Goal: Contribute content: Contribute content

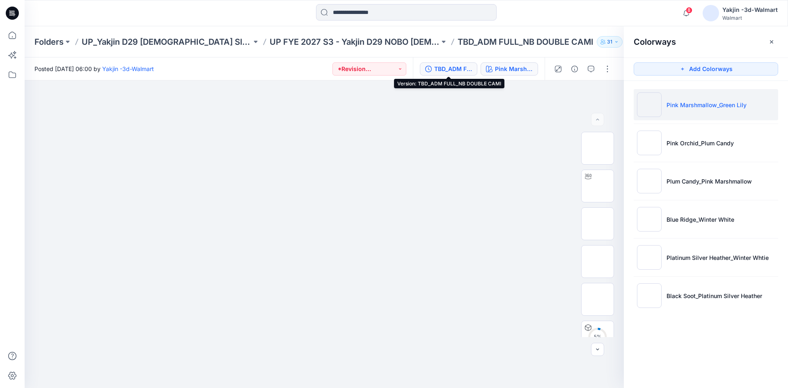
click at [450, 64] on div "TBD_ADM FULL_NB DOUBLE CAMI" at bounding box center [453, 68] width 38 height 9
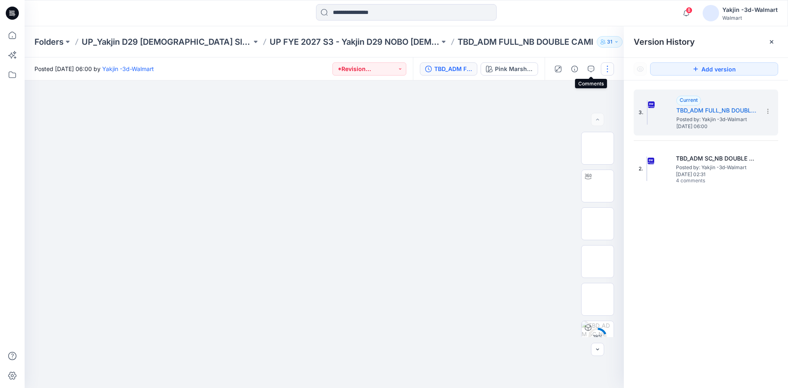
click at [604, 68] on button "button" at bounding box center [607, 68] width 13 height 13
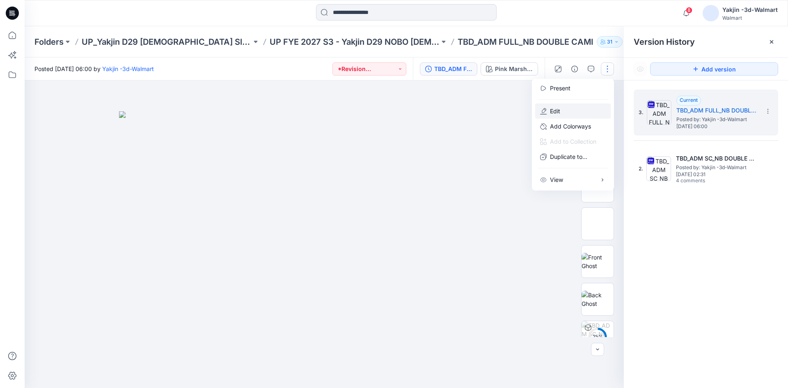
click at [563, 110] on button "Edit" at bounding box center [573, 110] width 76 height 15
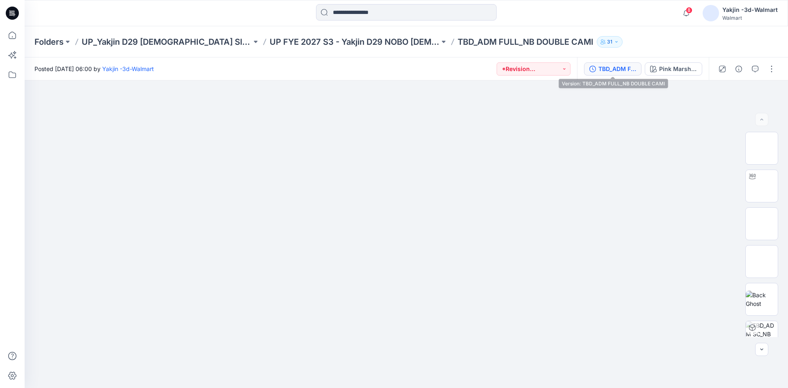
click at [608, 69] on div "TBD_ADM FULL_NB DOUBLE CAMI" at bounding box center [618, 68] width 38 height 9
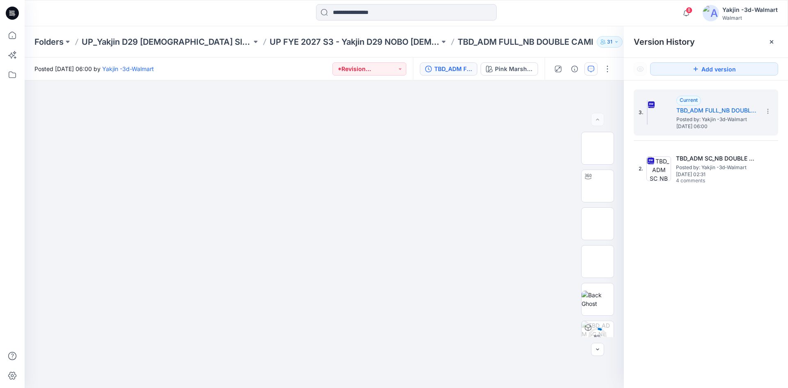
click at [593, 70] on icon "button" at bounding box center [591, 69] width 7 height 7
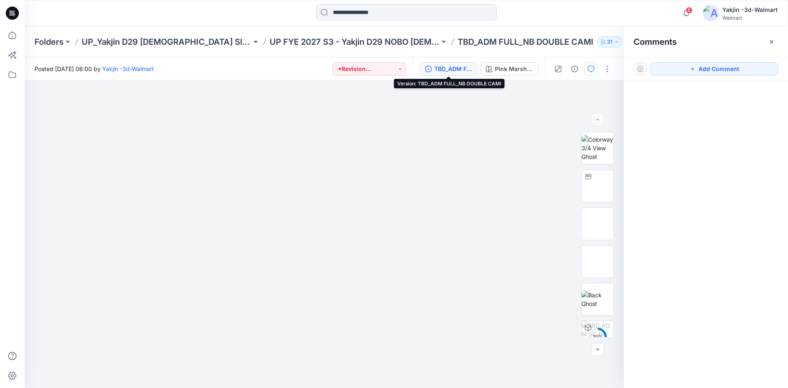
click at [467, 69] on div "TBD_ADM FULL_NB DOUBLE CAMI" at bounding box center [453, 68] width 38 height 9
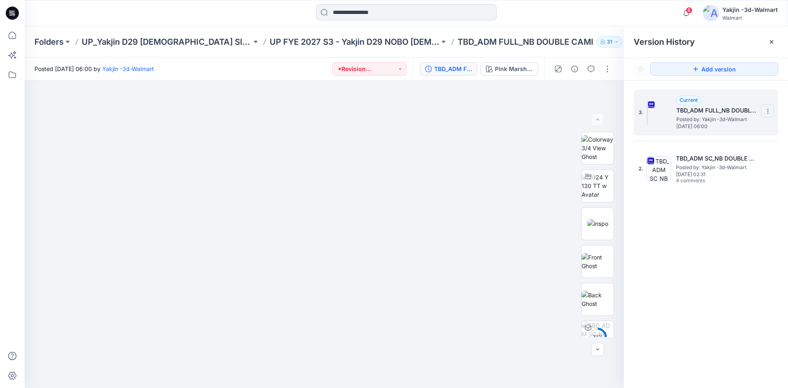
click at [766, 112] on icon at bounding box center [768, 111] width 7 height 7
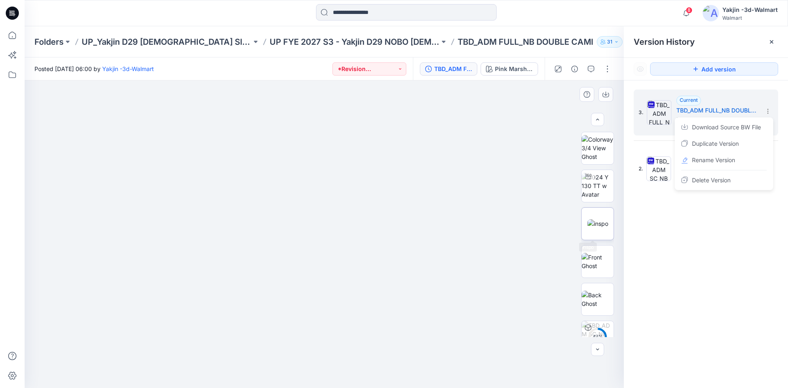
scroll to position [54, 0]
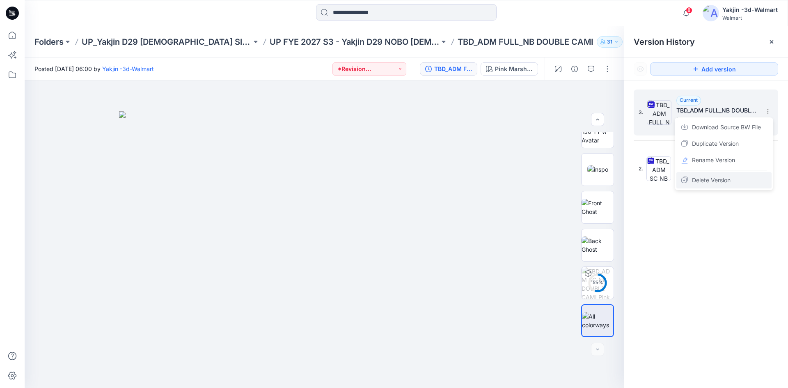
click at [714, 183] on span "Delete Version" at bounding box center [711, 180] width 39 height 10
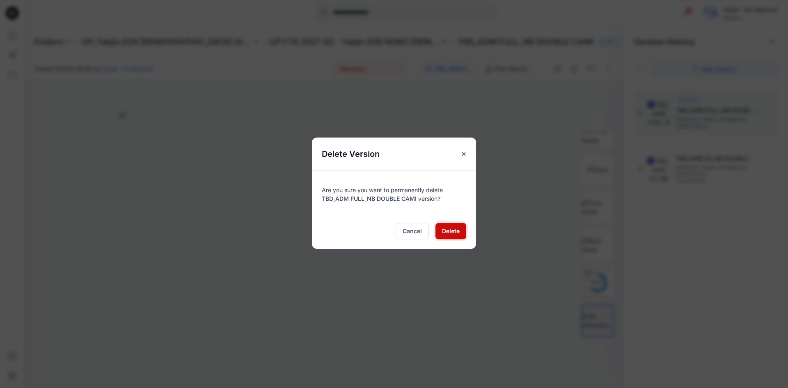
click at [451, 234] on span "Delete" at bounding box center [451, 231] width 18 height 9
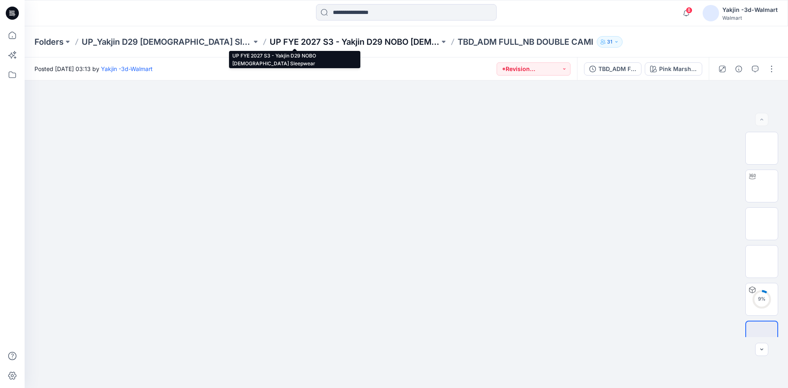
click at [291, 40] on p "UP FYE 2027 S3 - Yakjin D29 NOBO [DEMOGRAPHIC_DATA] Sleepwear" at bounding box center [355, 41] width 170 height 11
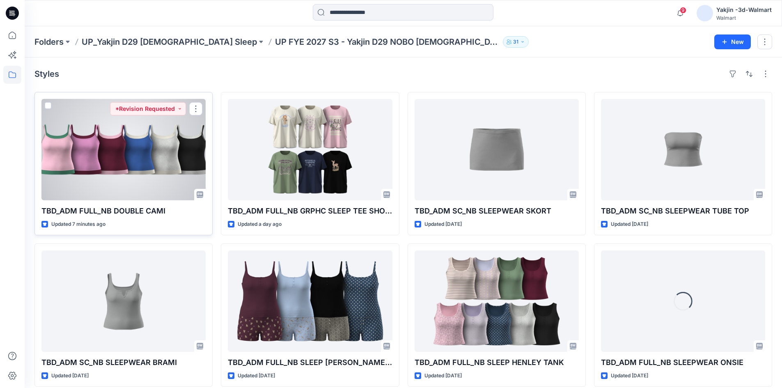
click at [136, 194] on div at bounding box center [123, 149] width 164 height 101
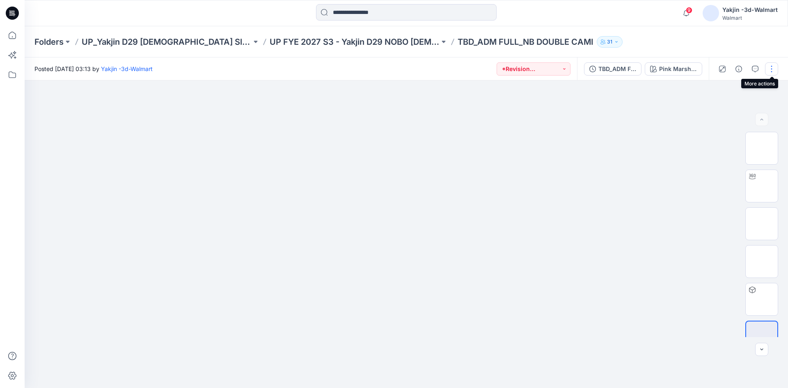
click at [769, 70] on button "button" at bounding box center [771, 68] width 13 height 13
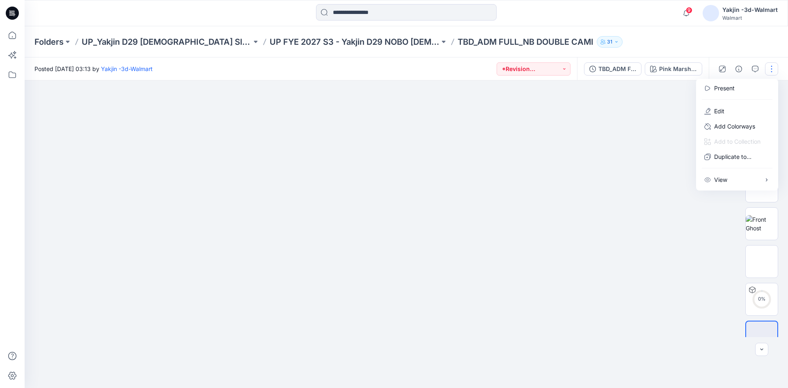
click at [653, 161] on div at bounding box center [407, 234] width 764 height 308
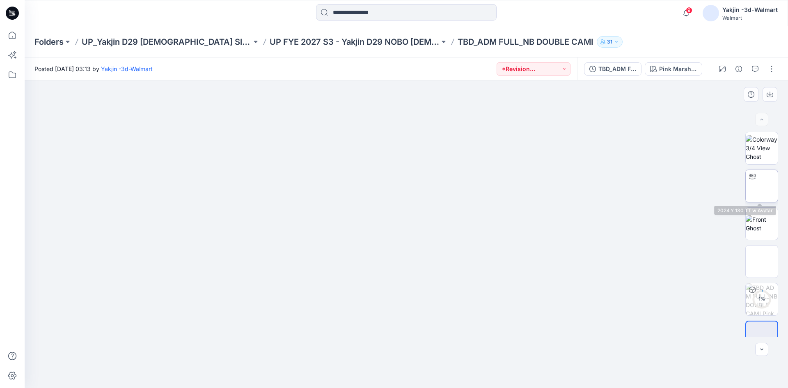
click at [762, 186] on img at bounding box center [762, 186] width 0 height 0
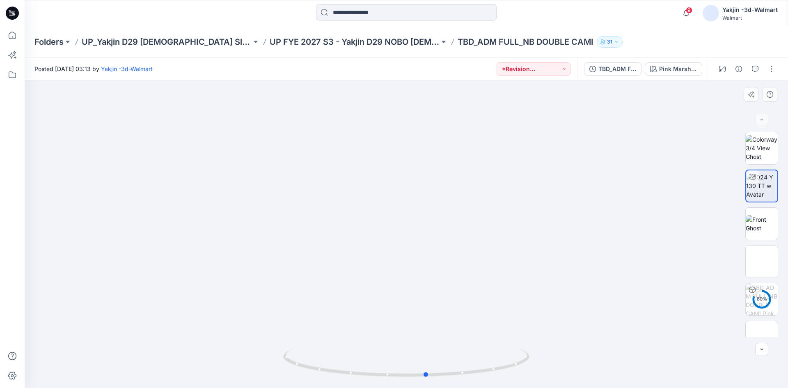
drag, startPoint x: 511, startPoint y: 370, endPoint x: 285, endPoint y: 386, distance: 226.8
click at [285, 386] on div at bounding box center [406, 367] width 246 height 41
click at [775, 69] on button "button" at bounding box center [771, 68] width 13 height 13
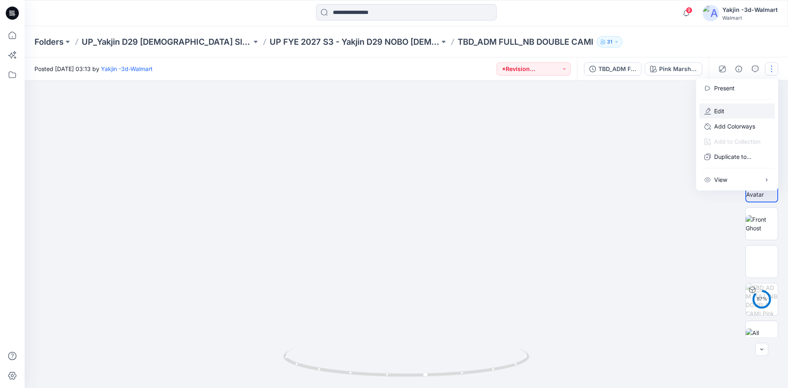
click at [714, 110] on p "Edit" at bounding box center [719, 111] width 10 height 9
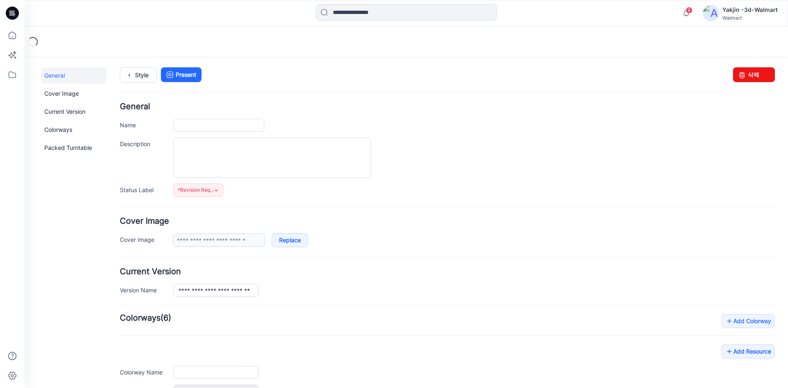
type input "**********"
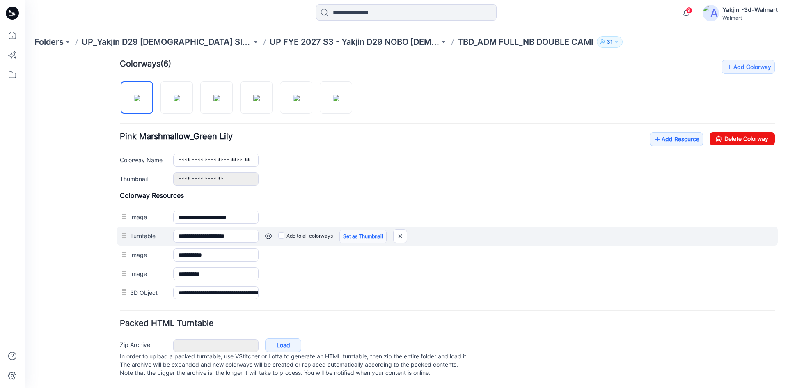
scroll to position [262, 0]
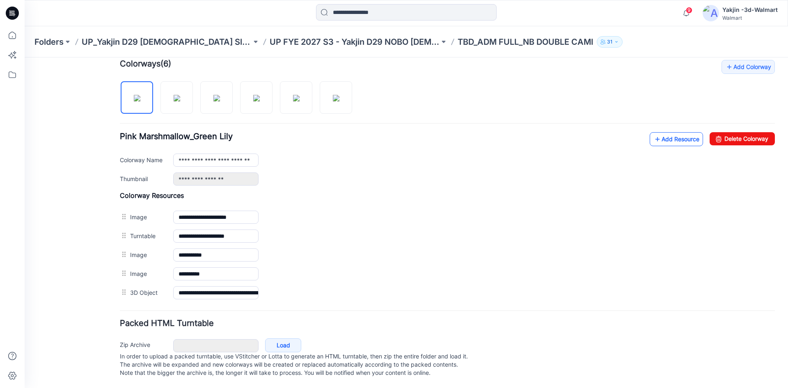
click at [655, 133] on icon at bounding box center [658, 139] width 8 height 13
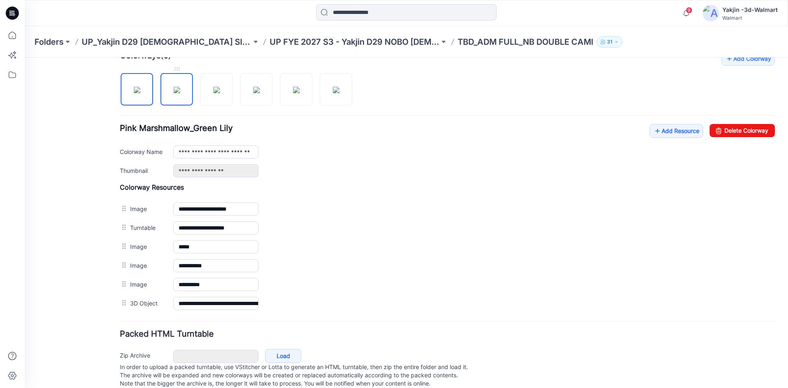
click at [174, 92] on img at bounding box center [177, 90] width 7 height 7
click at [140, 89] on img at bounding box center [137, 90] width 7 height 7
click at [174, 89] on img at bounding box center [177, 90] width 7 height 7
click at [140, 87] on img at bounding box center [137, 90] width 7 height 7
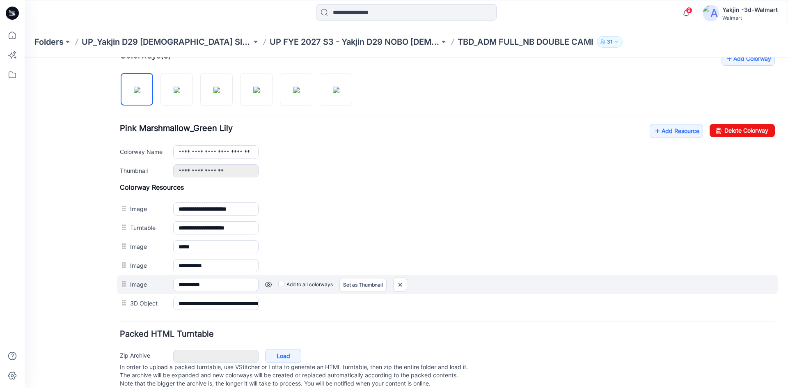
click at [294, 284] on label "Add to all colorways" at bounding box center [305, 284] width 55 height 13
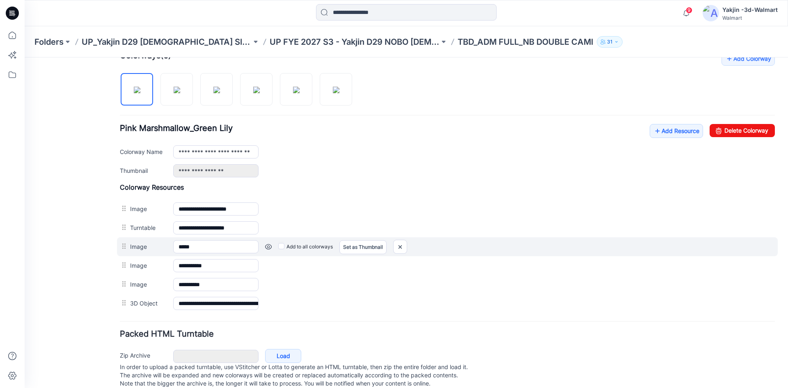
click at [285, 247] on label "Add to all colorways" at bounding box center [305, 246] width 55 height 13
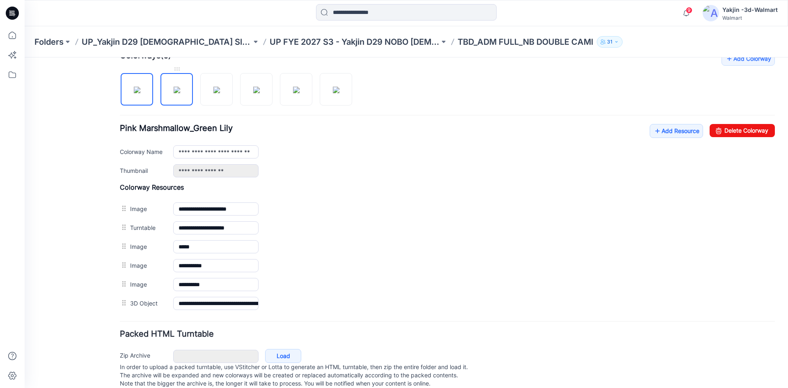
click at [177, 92] on img at bounding box center [177, 90] width 7 height 7
click at [214, 92] on img at bounding box center [217, 90] width 7 height 7
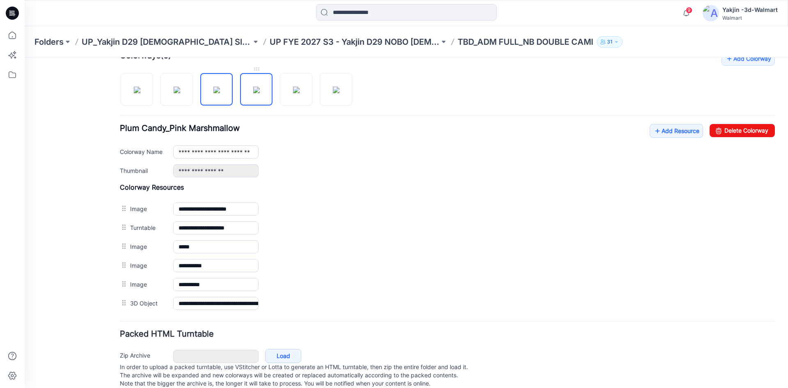
click at [257, 93] on img at bounding box center [256, 90] width 7 height 7
click at [298, 107] on div "**********" at bounding box center [447, 182] width 655 height 261
click at [294, 93] on img at bounding box center [296, 90] width 7 height 7
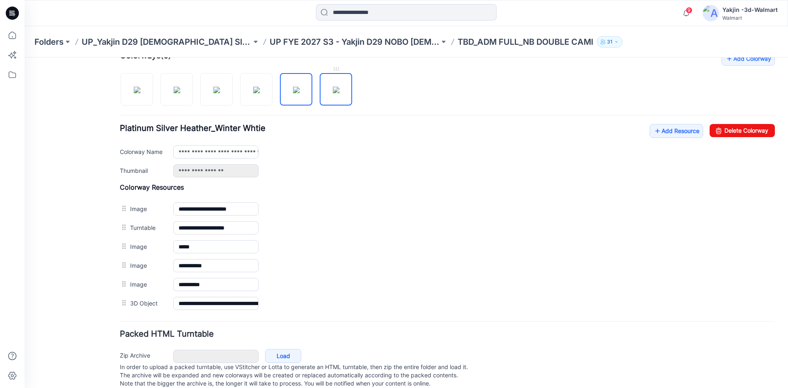
click at [339, 93] on img at bounding box center [336, 90] width 7 height 7
click at [146, 106] on div "**********" at bounding box center [447, 182] width 655 height 261
click at [140, 93] on img at bounding box center [137, 90] width 7 height 7
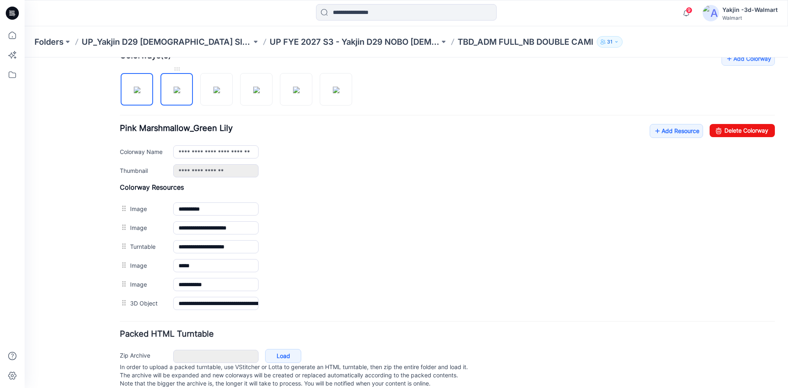
click at [176, 93] on img at bounding box center [177, 90] width 7 height 7
click at [137, 93] on img at bounding box center [137, 90] width 7 height 7
click at [174, 93] on img at bounding box center [177, 90] width 7 height 7
click at [134, 93] on img at bounding box center [137, 90] width 7 height 7
click at [175, 93] on img at bounding box center [177, 90] width 7 height 7
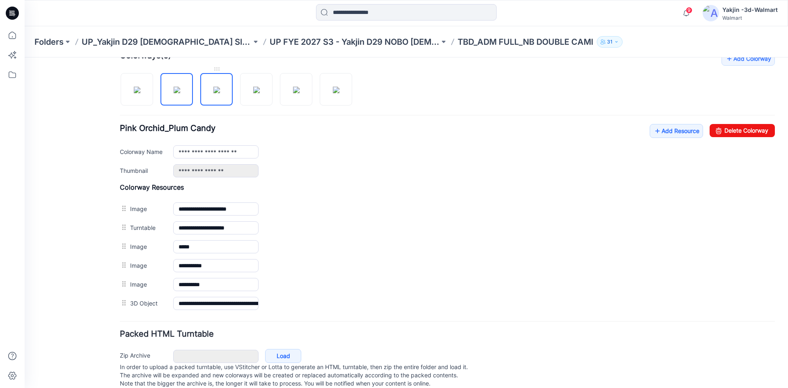
click at [214, 93] on img at bounding box center [217, 90] width 7 height 7
click at [259, 93] on img at bounding box center [256, 90] width 7 height 7
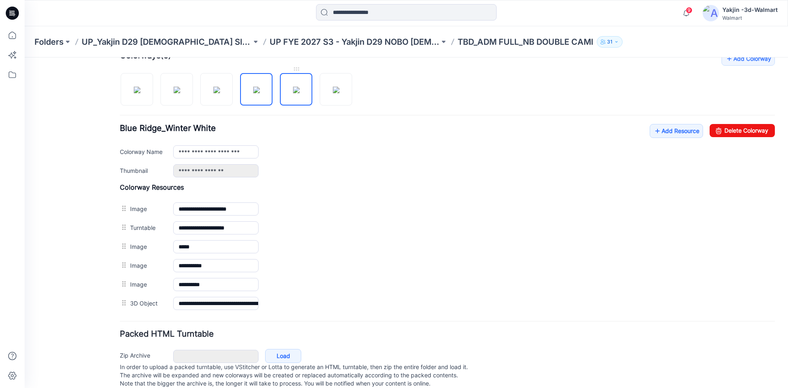
click at [293, 93] on img at bounding box center [296, 90] width 7 height 7
click at [333, 93] on img at bounding box center [336, 90] width 7 height 7
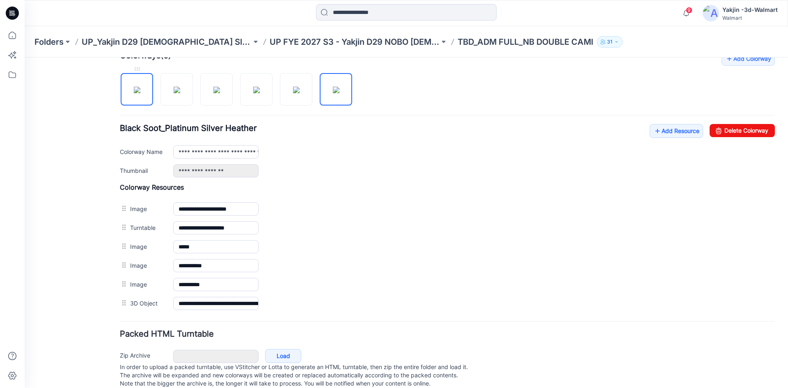
click at [140, 93] on img at bounding box center [137, 90] width 7 height 7
type input "**********"
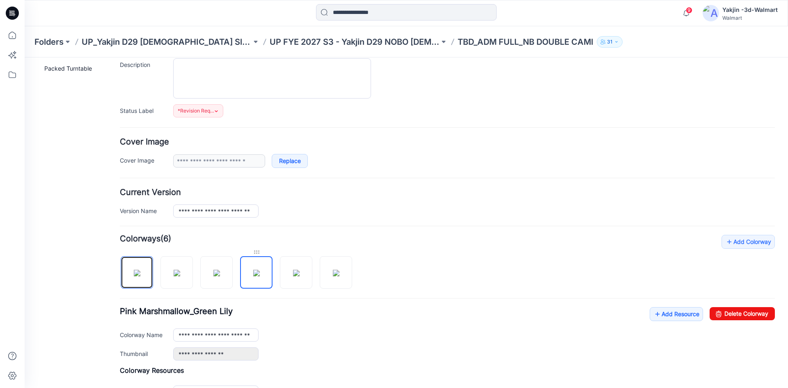
scroll to position [0, 0]
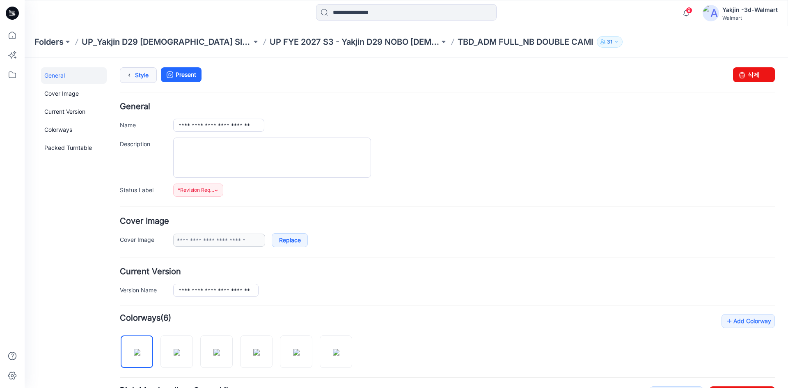
click at [140, 76] on link "Style" at bounding box center [138, 75] width 37 height 16
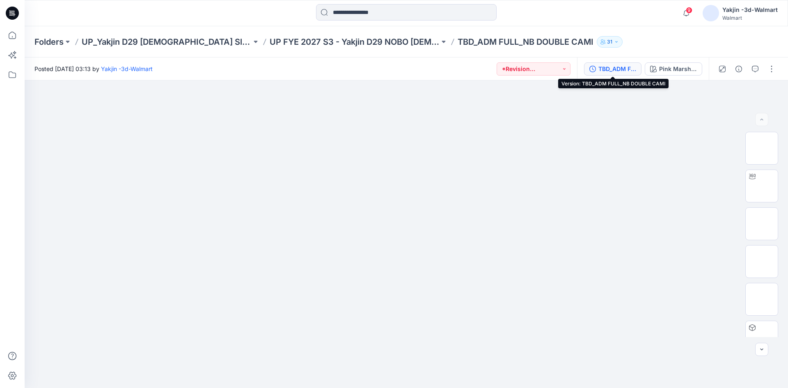
click at [629, 64] on button "TBD_ADM FULL_NB DOUBLE CAMI" at bounding box center [612, 68] width 57 height 13
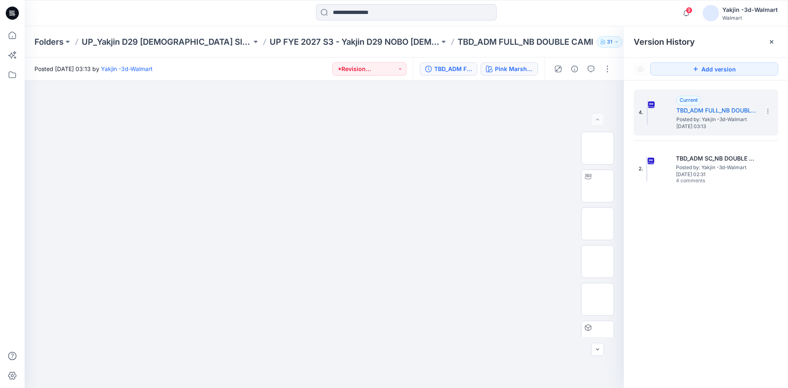
click at [517, 71] on div "Pink Marshmallow_Green Lily" at bounding box center [514, 68] width 38 height 9
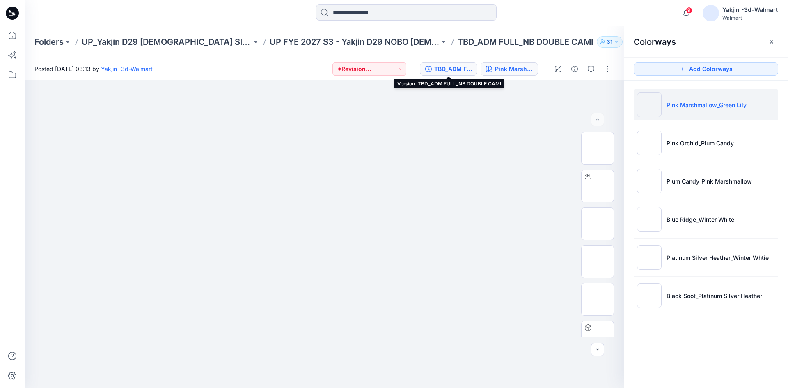
click at [446, 69] on div "TBD_ADM FULL_NB DOUBLE CAMI" at bounding box center [453, 68] width 38 height 9
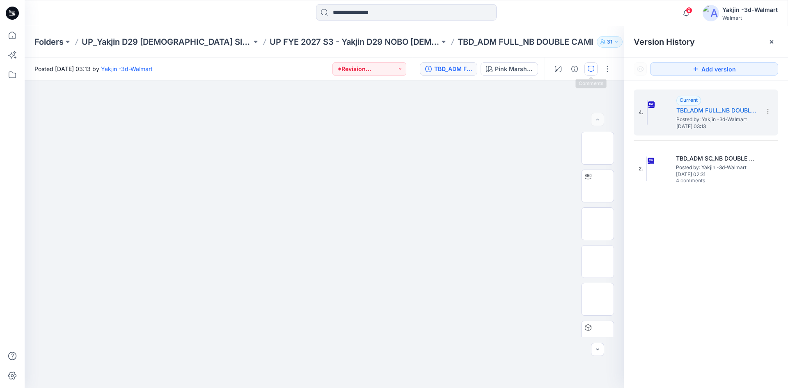
click at [591, 70] on icon "button" at bounding box center [591, 69] width 7 height 7
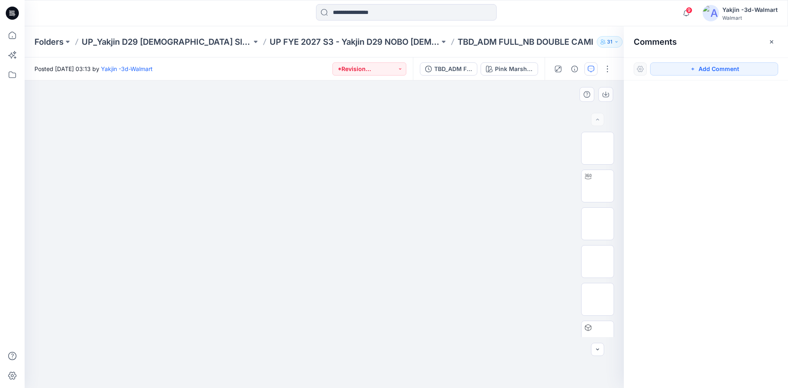
click at [411, 111] on img at bounding box center [324, 111] width 411 height 0
click at [772, 44] on icon "button" at bounding box center [772, 42] width 7 height 7
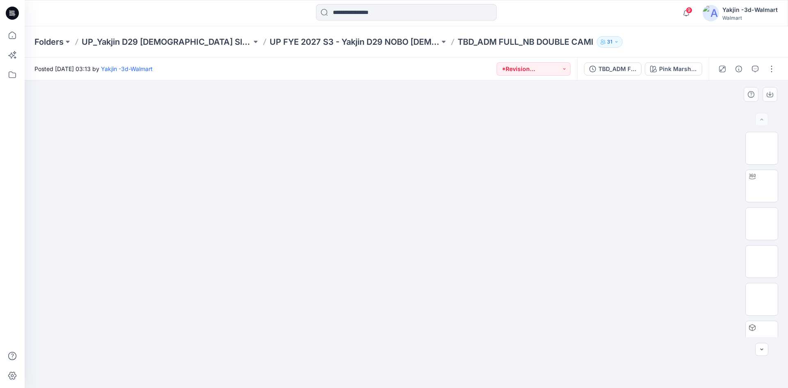
click at [69, 195] on div at bounding box center [407, 234] width 764 height 308
click at [236, 111] on img at bounding box center [406, 111] width 411 height 0
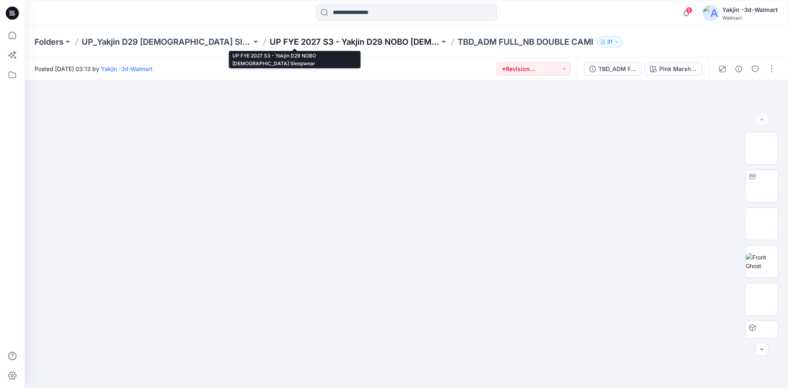
click at [270, 41] on p "UP FYE 2027 S3 - Yakjin D29 NOBO [DEMOGRAPHIC_DATA] Sleepwear" at bounding box center [355, 41] width 170 height 11
